Goal: Use online tool/utility: Utilize a website feature to perform a specific function

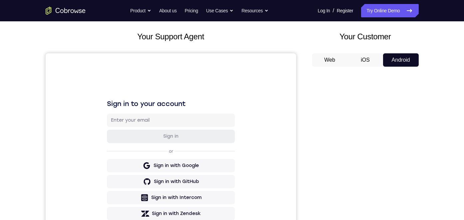
scroll to position [133, 0]
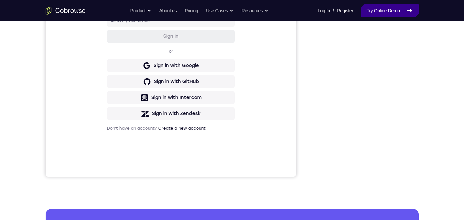
click at [337, 9] on link "Try Online Demo" at bounding box center [389, 10] width 57 height 13
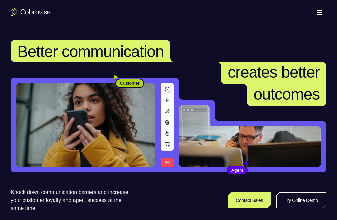
click at [293, 192] on link "Try Online Demo" at bounding box center [263, 200] width 122 height 16
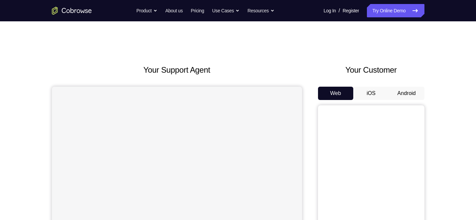
click at [337, 93] on button "Android" at bounding box center [407, 93] width 36 height 13
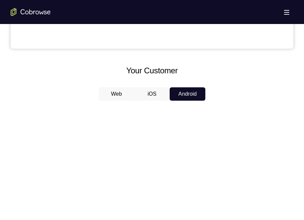
scroll to position [366, 0]
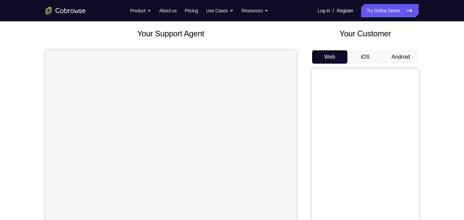
scroll to position [67, 0]
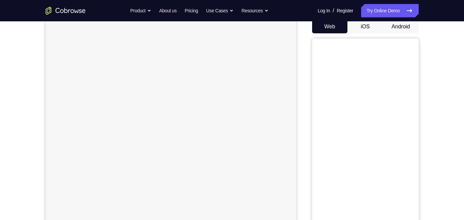
click at [397, 26] on button "Android" at bounding box center [401, 26] width 36 height 13
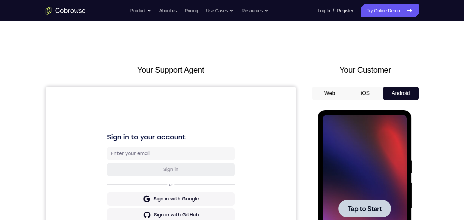
scroll to position [0, 0]
click at [376, 200] on div at bounding box center [364, 208] width 53 height 18
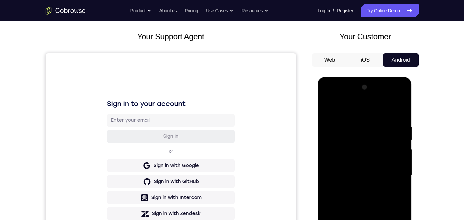
scroll to position [133, 0]
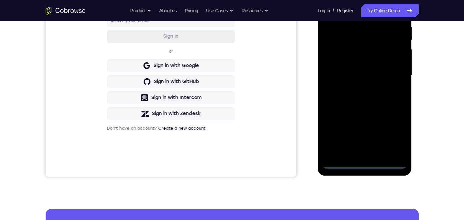
click at [362, 165] on div at bounding box center [365, 75] width 84 height 186
drag, startPoint x: 398, startPoint y: 138, endPoint x: 393, endPoint y: 67, distance: 71.4
click at [398, 138] on div at bounding box center [365, 75] width 84 height 186
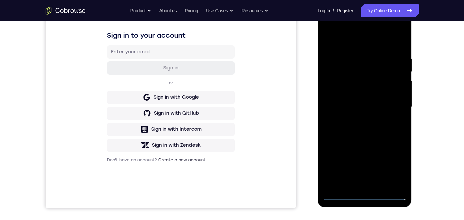
scroll to position [67, 0]
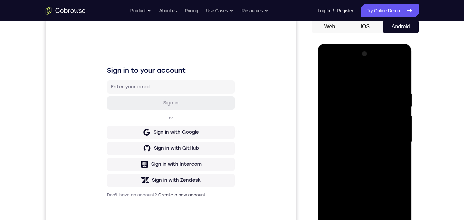
click at [351, 76] on div at bounding box center [365, 142] width 84 height 186
click at [347, 77] on div at bounding box center [365, 142] width 84 height 186
click at [339, 75] on div at bounding box center [365, 142] width 84 height 186
click at [355, 101] on div at bounding box center [365, 142] width 84 height 186
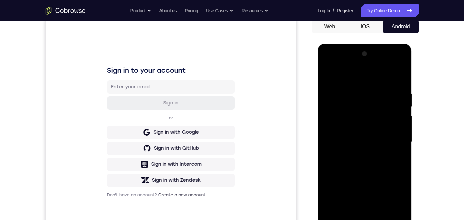
click at [358, 103] on div at bounding box center [365, 142] width 84 height 186
click at [340, 114] on div at bounding box center [365, 142] width 84 height 186
click at [334, 106] on div at bounding box center [365, 142] width 84 height 186
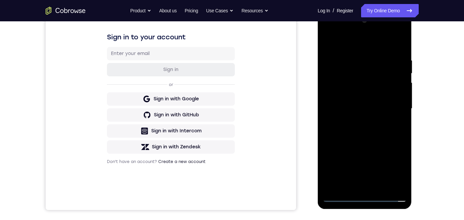
click at [334, 73] on div at bounding box center [365, 108] width 84 height 186
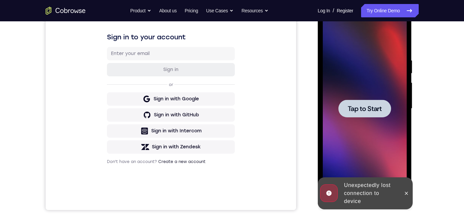
click at [366, 111] on span "Tap to Start" at bounding box center [365, 108] width 34 height 7
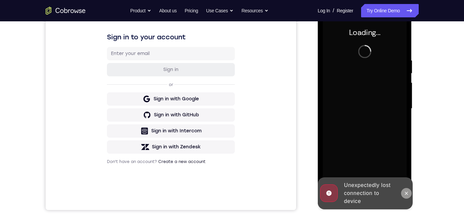
click at [406, 193] on icon at bounding box center [406, 192] width 5 height 5
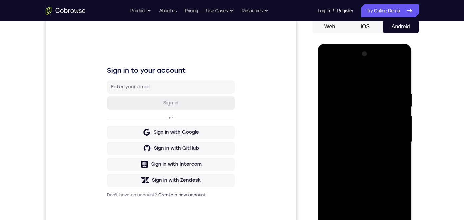
scroll to position [133, 0]
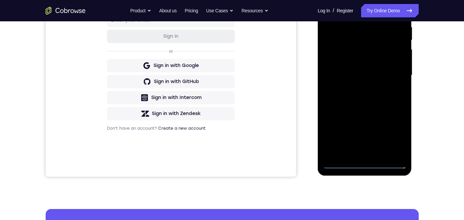
click at [365, 162] on div at bounding box center [365, 75] width 84 height 186
click at [399, 159] on div at bounding box center [365, 75] width 84 height 186
click at [395, 134] on div at bounding box center [365, 75] width 84 height 186
click at [385, 11] on link "Try Online Demo" at bounding box center [389, 10] width 57 height 13
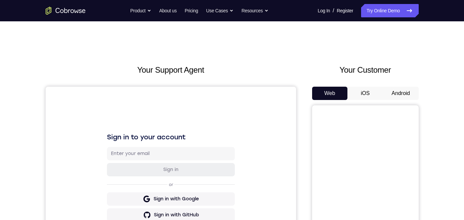
click at [397, 93] on button "Android" at bounding box center [401, 93] width 36 height 13
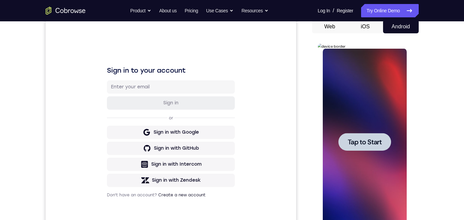
scroll to position [100, 0]
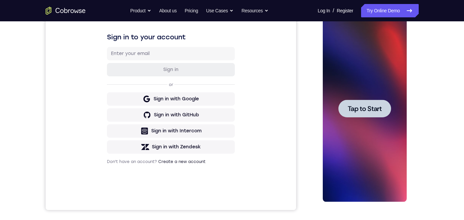
click at [369, 109] on span "Tap to Start" at bounding box center [365, 108] width 34 height 7
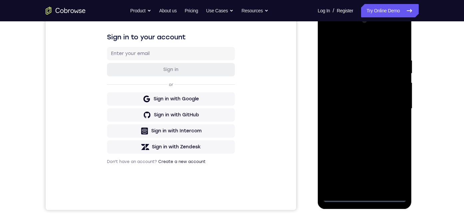
click at [364, 196] on div at bounding box center [365, 108] width 84 height 186
click at [365, 196] on div at bounding box center [365, 108] width 84 height 186
click at [365, 10] on div at bounding box center [365, 10] width 94 height 0
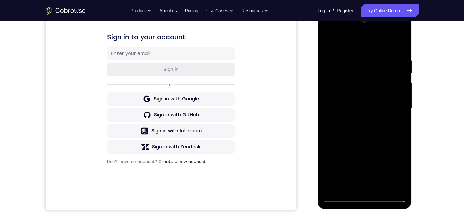
click at [365, 196] on div "Online web based iOS Simulators and Android Emulators. Run iPhone, iPad, Mobile…" at bounding box center [365, 110] width 95 height 200
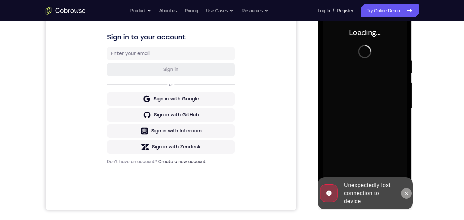
click at [405, 194] on icon at bounding box center [406, 192] width 3 height 3
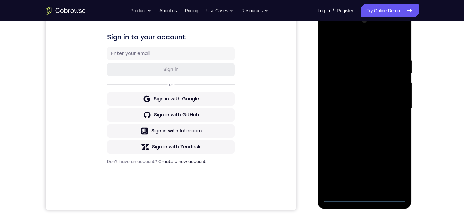
click at [365, 195] on div at bounding box center [365, 108] width 84 height 186
click at [394, 170] on div at bounding box center [365, 108] width 84 height 186
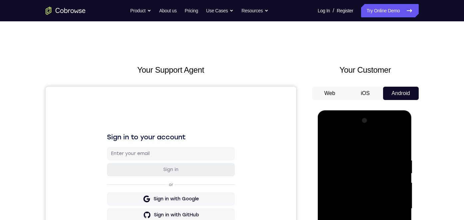
click at [354, 145] on div at bounding box center [365, 208] width 84 height 186
click at [357, 171] on div at bounding box center [365, 208] width 84 height 186
drag, startPoint x: 350, startPoint y: 180, endPoint x: 349, endPoint y: 160, distance: 20.0
click at [349, 160] on div at bounding box center [365, 208] width 84 height 186
drag, startPoint x: 355, startPoint y: 148, endPoint x: 363, endPoint y: 169, distance: 22.1
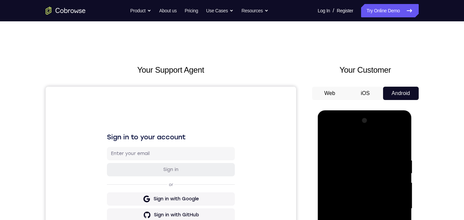
click at [363, 169] on div at bounding box center [365, 208] width 84 height 186
click at [363, 131] on div at bounding box center [365, 208] width 84 height 186
click at [362, 219] on div at bounding box center [365, 208] width 84 height 186
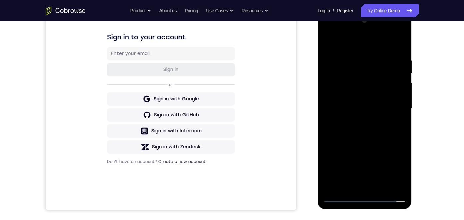
click at [407, 137] on div at bounding box center [365, 109] width 94 height 198
click at [361, 172] on div at bounding box center [365, 108] width 84 height 186
click at [359, 157] on div at bounding box center [365, 108] width 84 height 186
drag, startPoint x: 364, startPoint y: 171, endPoint x: 338, endPoint y: 113, distance: 63.0
click at [338, 113] on div at bounding box center [365, 108] width 84 height 186
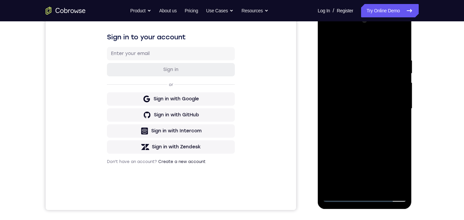
click at [342, 196] on div at bounding box center [365, 108] width 84 height 186
click at [390, 54] on div at bounding box center [365, 108] width 84 height 186
click at [351, 52] on div at bounding box center [365, 108] width 84 height 186
drag, startPoint x: 373, startPoint y: 147, endPoint x: 381, endPoint y: 112, distance: 36.5
click at [381, 112] on div at bounding box center [365, 108] width 84 height 186
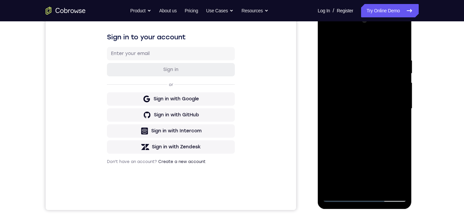
drag, startPoint x: 375, startPoint y: 108, endPoint x: 375, endPoint y: 138, distance: 30.0
click at [375, 138] on div at bounding box center [365, 108] width 84 height 186
click at [388, 49] on div at bounding box center [365, 108] width 84 height 186
click at [349, 116] on div at bounding box center [365, 108] width 84 height 186
click at [363, 162] on div at bounding box center [365, 108] width 84 height 186
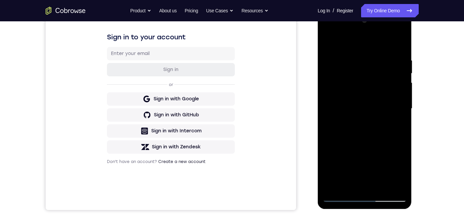
drag, startPoint x: 362, startPoint y: 182, endPoint x: 364, endPoint y: 136, distance: 47.0
click at [364, 136] on div at bounding box center [365, 108] width 84 height 186
drag, startPoint x: 357, startPoint y: 165, endPoint x: 358, endPoint y: 104, distance: 61.0
click at [358, 102] on div at bounding box center [365, 108] width 84 height 186
drag, startPoint x: 350, startPoint y: 168, endPoint x: 357, endPoint y: 109, distance: 60.4
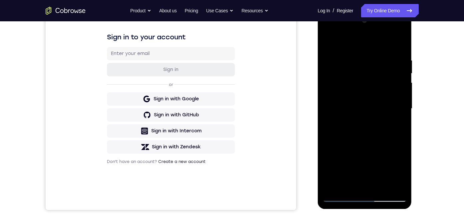
click at [357, 109] on div at bounding box center [365, 108] width 84 height 186
click at [337, 145] on div at bounding box center [365, 108] width 84 height 186
drag, startPoint x: 376, startPoint y: 156, endPoint x: 373, endPoint y: 117, distance: 38.7
click at [373, 117] on div at bounding box center [365, 108] width 84 height 186
drag, startPoint x: 374, startPoint y: 163, endPoint x: 377, endPoint y: 112, distance: 51.7
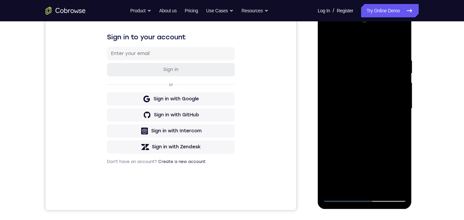
click at [377, 112] on div at bounding box center [365, 108] width 84 height 186
drag, startPoint x: 370, startPoint y: 136, endPoint x: 370, endPoint y: 103, distance: 33.3
click at [370, 102] on div at bounding box center [365, 108] width 84 height 186
drag, startPoint x: 354, startPoint y: 147, endPoint x: 353, endPoint y: 107, distance: 40.6
click at [353, 107] on div at bounding box center [365, 108] width 84 height 186
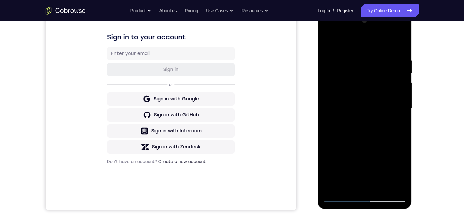
click at [351, 76] on div at bounding box center [365, 108] width 84 height 186
click at [364, 31] on div at bounding box center [365, 108] width 84 height 186
click at [355, 82] on div at bounding box center [365, 108] width 84 height 186
click at [365, 182] on div at bounding box center [365, 108] width 84 height 186
click at [391, 92] on div at bounding box center [365, 108] width 84 height 186
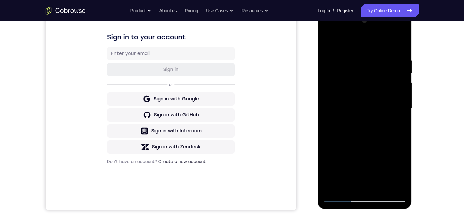
click at [374, 181] on div at bounding box center [365, 108] width 84 height 186
click at [341, 198] on div at bounding box center [365, 108] width 84 height 186
click at [390, 32] on div at bounding box center [365, 108] width 84 height 186
drag, startPoint x: 396, startPoint y: 174, endPoint x: 381, endPoint y: 181, distance: 15.8
click at [393, 177] on div at bounding box center [365, 108] width 84 height 186
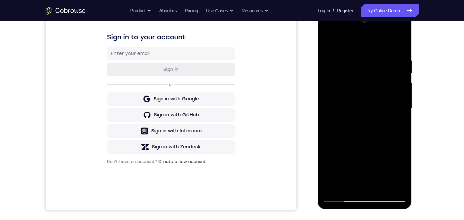
click at [366, 197] on div at bounding box center [365, 108] width 84 height 186
drag, startPoint x: 376, startPoint y: 147, endPoint x: 380, endPoint y: 77, distance: 70.4
click at [380, 77] on div at bounding box center [365, 108] width 84 height 186
click at [335, 147] on div at bounding box center [365, 108] width 84 height 186
click at [363, 198] on div at bounding box center [365, 108] width 84 height 186
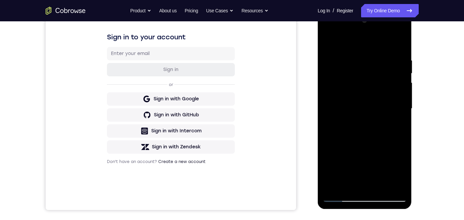
click at [392, 165] on div at bounding box center [365, 108] width 84 height 186
click at [342, 198] on div at bounding box center [365, 108] width 84 height 186
click at [343, 197] on div at bounding box center [365, 108] width 84 height 186
click at [339, 198] on div at bounding box center [365, 108] width 84 height 186
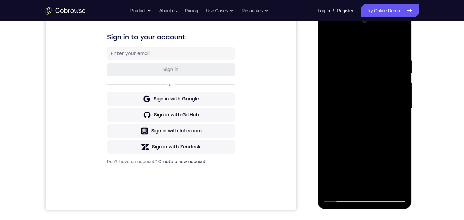
drag, startPoint x: 360, startPoint y: 141, endPoint x: 363, endPoint y: 127, distance: 14.3
click at [360, 131] on div at bounding box center [365, 108] width 84 height 186
click at [356, 152] on div at bounding box center [365, 108] width 84 height 186
click at [357, 129] on div at bounding box center [365, 108] width 84 height 186
click at [369, 188] on div at bounding box center [365, 108] width 84 height 186
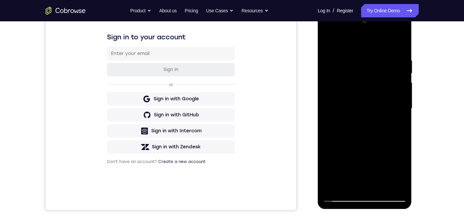
click at [361, 41] on div at bounding box center [365, 108] width 84 height 186
drag, startPoint x: 361, startPoint y: 41, endPoint x: 353, endPoint y: 80, distance: 40.5
click at [353, 80] on div at bounding box center [365, 108] width 84 height 186
click at [392, 184] on div at bounding box center [365, 108] width 84 height 186
click at [366, 102] on div at bounding box center [365, 108] width 84 height 186
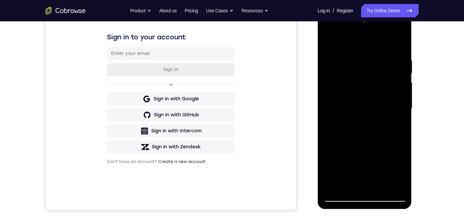
click at [327, 26] on div at bounding box center [365, 108] width 84 height 186
click at [351, 65] on div at bounding box center [365, 108] width 84 height 186
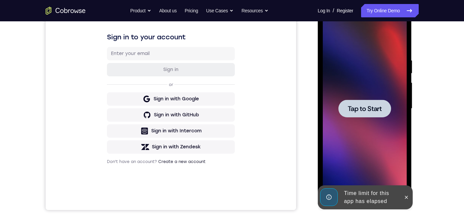
click at [363, 109] on span "Tap to Start" at bounding box center [365, 108] width 34 height 7
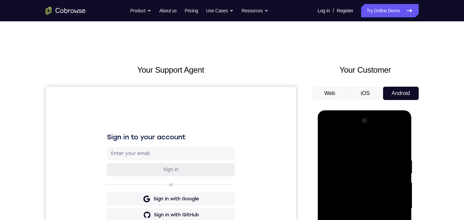
scroll to position [98, 0]
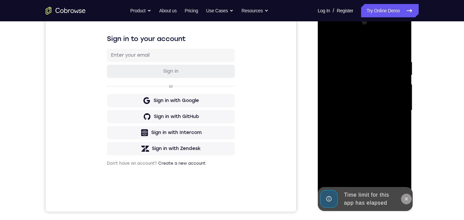
click at [405, 199] on icon at bounding box center [406, 198] width 5 height 5
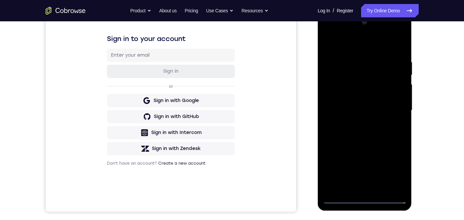
click at [366, 197] on div at bounding box center [365, 110] width 84 height 186
click at [395, 170] on div at bounding box center [365, 110] width 84 height 186
click at [348, 45] on div at bounding box center [365, 110] width 84 height 186
click at [348, 76] on div at bounding box center [365, 110] width 84 height 186
drag, startPoint x: 364, startPoint y: 44, endPoint x: 398, endPoint y: 41, distance: 34.7
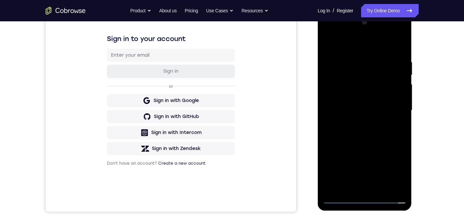
click at [398, 41] on div at bounding box center [365, 110] width 84 height 186
click at [382, 40] on div at bounding box center [365, 110] width 84 height 186
click at [357, 82] on div at bounding box center [365, 110] width 84 height 186
click at [365, 102] on div at bounding box center [365, 110] width 84 height 186
click at [382, 184] on div at bounding box center [365, 110] width 84 height 186
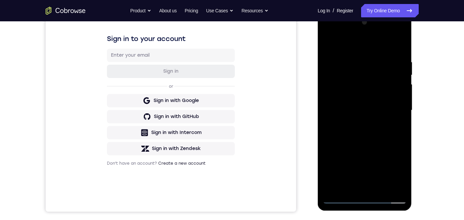
drag, startPoint x: 353, startPoint y: 41, endPoint x: 373, endPoint y: 47, distance: 21.4
click at [376, 39] on div at bounding box center [365, 110] width 84 height 186
click at [364, 60] on div at bounding box center [365, 110] width 84 height 186
click at [363, 86] on div at bounding box center [365, 110] width 84 height 186
click at [326, 61] on div at bounding box center [365, 110] width 84 height 186
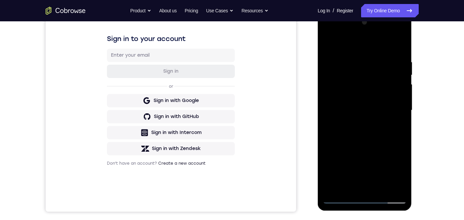
drag, startPoint x: 384, startPoint y: 112, endPoint x: 380, endPoint y: 74, distance: 38.5
click at [380, 74] on div at bounding box center [365, 110] width 84 height 186
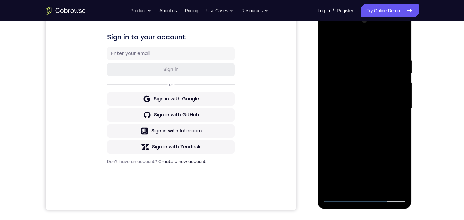
click at [394, 185] on div at bounding box center [365, 108] width 84 height 186
click at [366, 150] on div at bounding box center [365, 108] width 84 height 186
click at [354, 30] on div at bounding box center [365, 108] width 84 height 186
drag, startPoint x: 348, startPoint y: 104, endPoint x: 371, endPoint y: 77, distance: 35.0
click at [371, 77] on div at bounding box center [365, 108] width 84 height 186
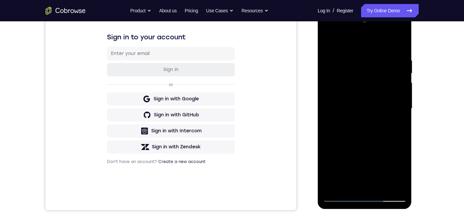
click at [380, 40] on div at bounding box center [365, 108] width 84 height 186
drag, startPoint x: 367, startPoint y: 137, endPoint x: 375, endPoint y: 106, distance: 31.8
click at [375, 106] on div at bounding box center [365, 108] width 84 height 186
drag, startPoint x: 368, startPoint y: 140, endPoint x: 369, endPoint y: 146, distance: 6.1
click at [369, 146] on div at bounding box center [365, 108] width 84 height 186
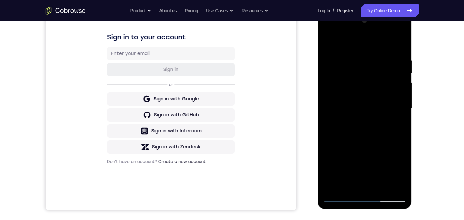
drag, startPoint x: 376, startPoint y: 140, endPoint x: 346, endPoint y: 141, distance: 30.0
click at [346, 141] on div at bounding box center [365, 108] width 84 height 186
drag, startPoint x: 371, startPoint y: 145, endPoint x: 372, endPoint y: 119, distance: 26.6
click at [372, 119] on div at bounding box center [365, 108] width 84 height 186
drag, startPoint x: 380, startPoint y: 111, endPoint x: 380, endPoint y: 145, distance: 35.0
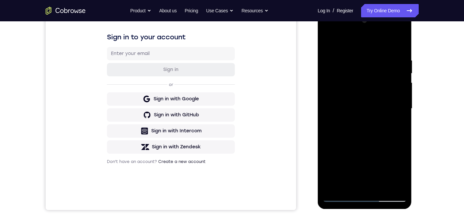
click at [380, 145] on div at bounding box center [365, 108] width 84 height 186
click at [335, 72] on div at bounding box center [365, 108] width 84 height 186
click at [348, 81] on div at bounding box center [365, 108] width 84 height 186
click at [367, 81] on div at bounding box center [365, 108] width 84 height 186
click at [388, 43] on div at bounding box center [365, 108] width 84 height 186
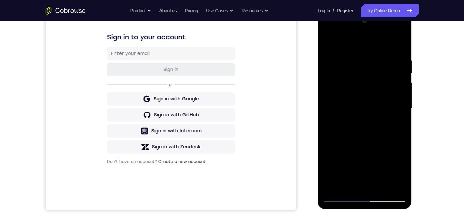
drag, startPoint x: 386, startPoint y: 86, endPoint x: 384, endPoint y: 82, distance: 4.8
click at [385, 84] on div at bounding box center [365, 108] width 84 height 186
click at [383, 82] on div at bounding box center [365, 108] width 84 height 186
drag, startPoint x: 383, startPoint y: 82, endPoint x: 371, endPoint y: 97, distance: 18.5
click at [372, 96] on div at bounding box center [365, 108] width 84 height 186
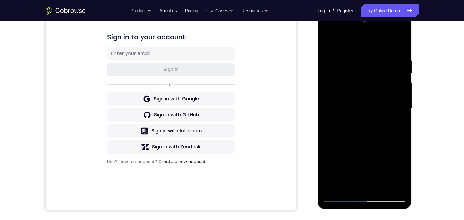
drag, startPoint x: 382, startPoint y: 124, endPoint x: 334, endPoint y: 126, distance: 48.3
click at [334, 126] on div at bounding box center [365, 108] width 84 height 186
click at [378, 150] on div at bounding box center [365, 108] width 84 height 186
drag, startPoint x: 373, startPoint y: 170, endPoint x: 366, endPoint y: 126, distance: 44.8
click at [366, 126] on div at bounding box center [365, 108] width 84 height 186
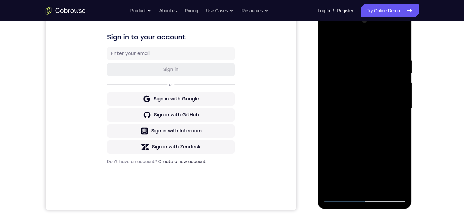
drag, startPoint x: 372, startPoint y: 122, endPoint x: 374, endPoint y: 139, distance: 17.4
click at [374, 139] on div at bounding box center [365, 108] width 84 height 186
click at [342, 85] on div at bounding box center [365, 108] width 84 height 186
click at [361, 174] on div at bounding box center [365, 108] width 84 height 186
click at [386, 55] on div at bounding box center [365, 108] width 84 height 186
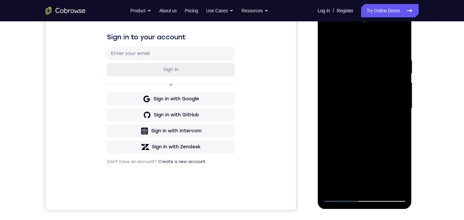
click at [348, 79] on div at bounding box center [365, 108] width 84 height 186
drag, startPoint x: 366, startPoint y: 158, endPoint x: 368, endPoint y: 60, distance: 98.2
click at [368, 60] on div at bounding box center [365, 108] width 84 height 186
drag, startPoint x: 366, startPoint y: 140, endPoint x: 369, endPoint y: 92, distance: 48.1
click at [369, 92] on div at bounding box center [365, 108] width 84 height 186
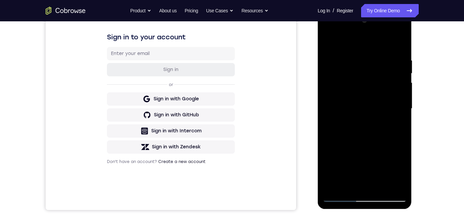
drag, startPoint x: 364, startPoint y: 145, endPoint x: 371, endPoint y: 109, distance: 37.0
click at [371, 109] on div at bounding box center [365, 108] width 84 height 186
drag, startPoint x: 367, startPoint y: 115, endPoint x: 367, endPoint y: 120, distance: 5.3
click at [367, 120] on div at bounding box center [365, 108] width 84 height 186
click at [367, 64] on div at bounding box center [365, 108] width 84 height 186
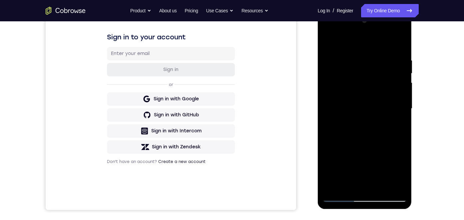
click at [361, 183] on div at bounding box center [365, 108] width 84 height 186
click at [365, 116] on div at bounding box center [365, 108] width 84 height 186
click at [342, 198] on div at bounding box center [365, 108] width 84 height 186
click at [358, 30] on div at bounding box center [365, 108] width 84 height 186
click at [388, 55] on div at bounding box center [365, 108] width 84 height 186
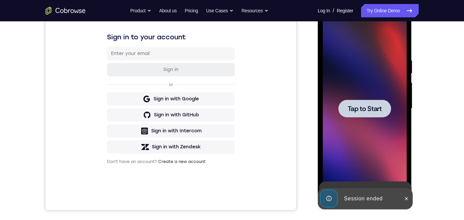
click at [365, 116] on div at bounding box center [364, 109] width 53 height 18
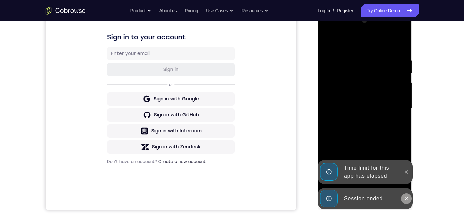
click at [407, 199] on icon at bounding box center [406, 198] width 3 height 3
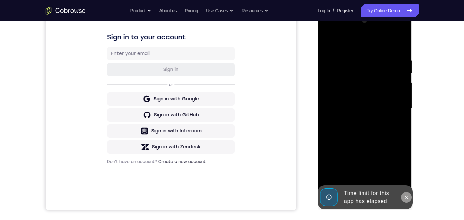
click at [404, 197] on icon at bounding box center [406, 196] width 5 height 5
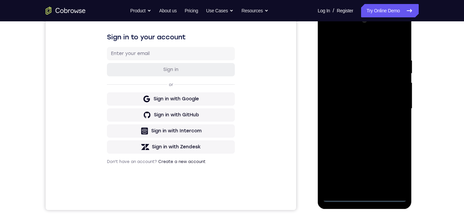
click at [364, 196] on div at bounding box center [365, 108] width 84 height 186
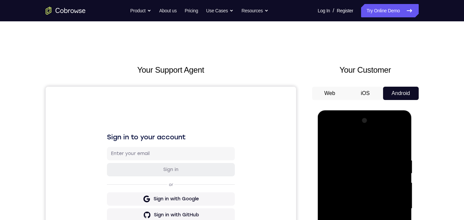
click at [396, 219] on div at bounding box center [365, 208] width 84 height 186
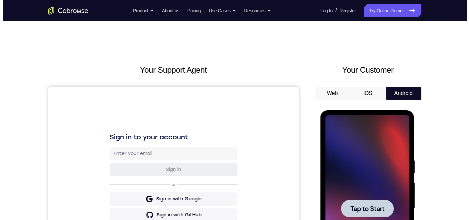
click at [381, 200] on div at bounding box center [367, 208] width 53 height 18
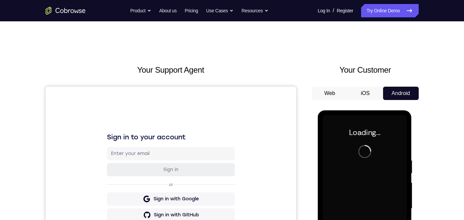
scroll to position [100, 0]
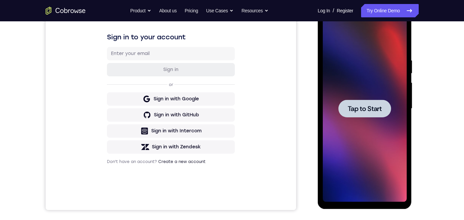
click at [361, 110] on span "Tap to Start" at bounding box center [365, 108] width 34 height 7
click at [362, 112] on span "Tap to Start" at bounding box center [365, 108] width 34 height 7
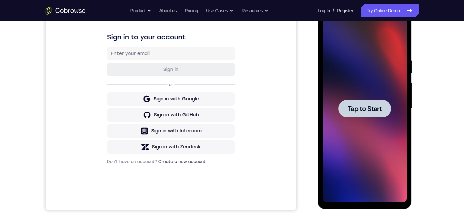
click at [362, 112] on span "Tap to Start" at bounding box center [365, 108] width 34 height 7
click at [362, 110] on span "Tap to Start" at bounding box center [365, 108] width 34 height 7
drag, startPoint x: 563, startPoint y: 88, endPoint x: 335, endPoint y: 92, distance: 227.8
click at [362, 110] on span "Tap to Start" at bounding box center [365, 108] width 34 height 7
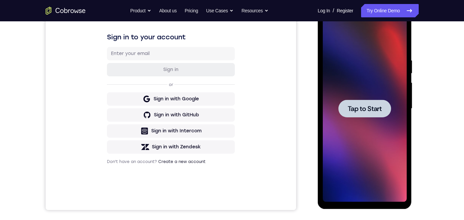
click at [358, 106] on span "Tap to Start" at bounding box center [365, 108] width 34 height 7
click at [357, 116] on div at bounding box center [364, 109] width 53 height 18
click at [357, 116] on div at bounding box center [365, 108] width 84 height 186
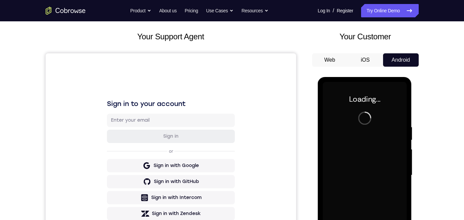
scroll to position [0, 0]
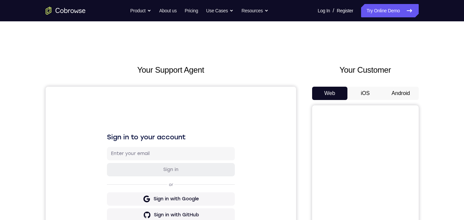
click at [390, 92] on button "Android" at bounding box center [401, 93] width 36 height 13
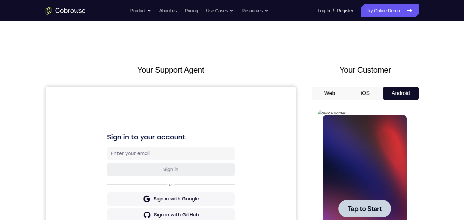
scroll to position [0, 0]
click at [372, 206] on span "Tap to Start" at bounding box center [365, 208] width 34 height 7
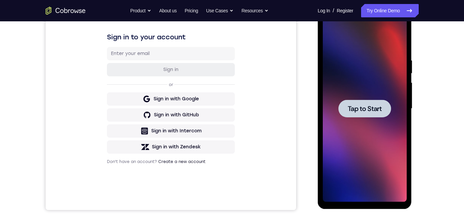
click at [357, 108] on span "Tap to Start" at bounding box center [365, 108] width 34 height 7
click at [355, 109] on span "Tap to Start" at bounding box center [365, 108] width 34 height 7
drag, startPoint x: 355, startPoint y: 109, endPoint x: 531, endPoint y: 106, distance: 176.8
click at [355, 109] on span "Tap to Start" at bounding box center [365, 108] width 34 height 7
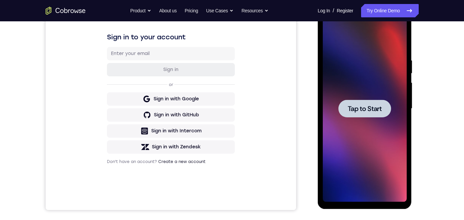
click at [347, 109] on button "Tap to Start" at bounding box center [364, 109] width 53 height 18
click at [355, 108] on span "Tap to Start" at bounding box center [365, 108] width 34 height 7
drag, startPoint x: 357, startPoint y: 107, endPoint x: 346, endPoint y: 103, distance: 11.9
click at [357, 107] on span "Tap to Start" at bounding box center [365, 108] width 34 height 7
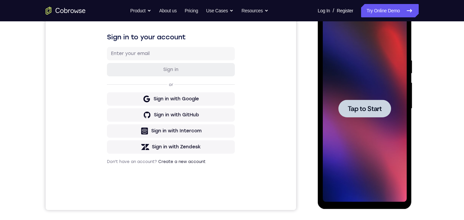
scroll to position [0, 0]
